Goal: Task Accomplishment & Management: Use online tool/utility

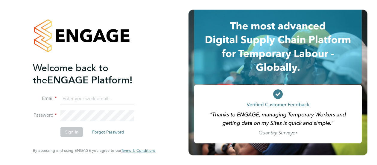
type input "[PERSON_NAME][EMAIL_ADDRESS][PERSON_NAME][DOMAIN_NAME]"
click at [71, 133] on button "Sign In" at bounding box center [71, 132] width 23 height 10
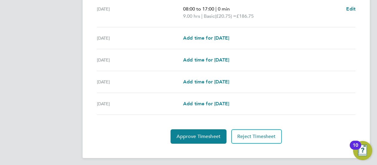
scroll to position [257, 0]
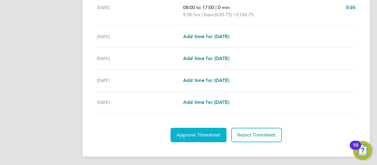
click at [197, 132] on span "Approve Timesheet" at bounding box center [199, 135] width 44 height 6
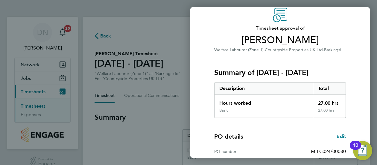
scroll to position [122, 0]
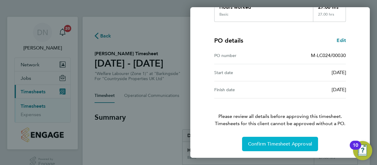
click at [268, 141] on span "Confirm Timesheet Approval" at bounding box center [280, 144] width 64 height 6
